Goal: Information Seeking & Learning: Find specific fact

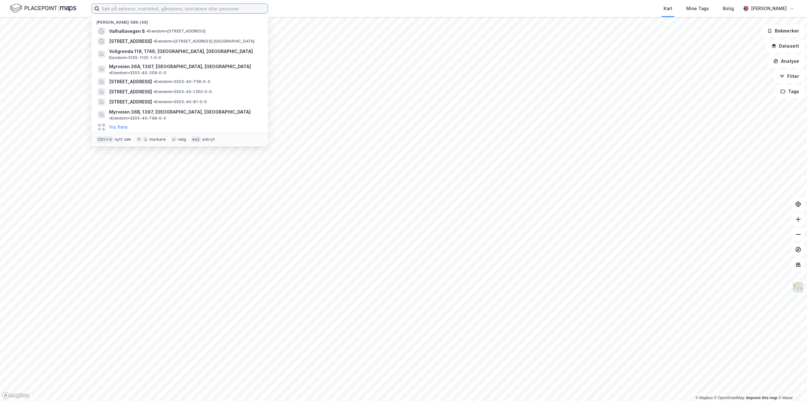
click at [134, 9] on input at bounding box center [183, 8] width 168 height 9
paste input "Hamneveien 1"
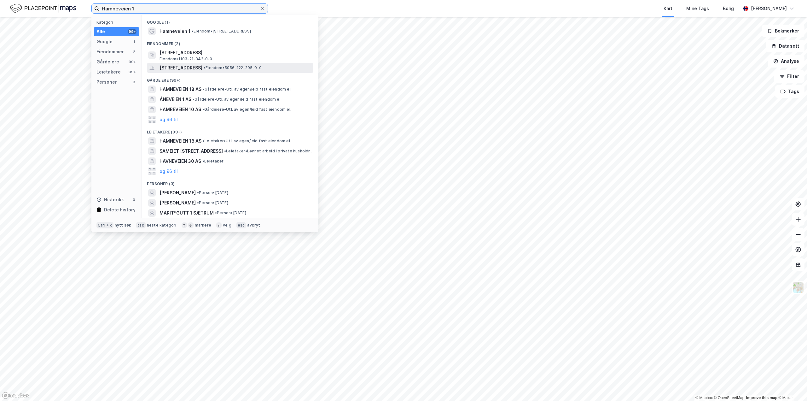
type input "Hamneveien 1"
click at [202, 66] on span "[STREET_ADDRESS]" at bounding box center [181, 68] width 43 height 8
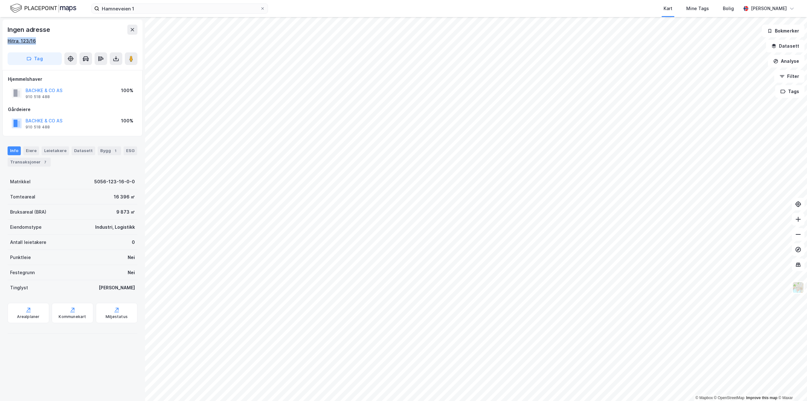
drag, startPoint x: 38, startPoint y: 42, endPoint x: 9, endPoint y: 40, distance: 28.7
click at [9, 40] on div "Hitra, 123/16" at bounding box center [73, 41] width 130 height 8
copy div "Hitra, 123/16"
